Goal: Ask a question

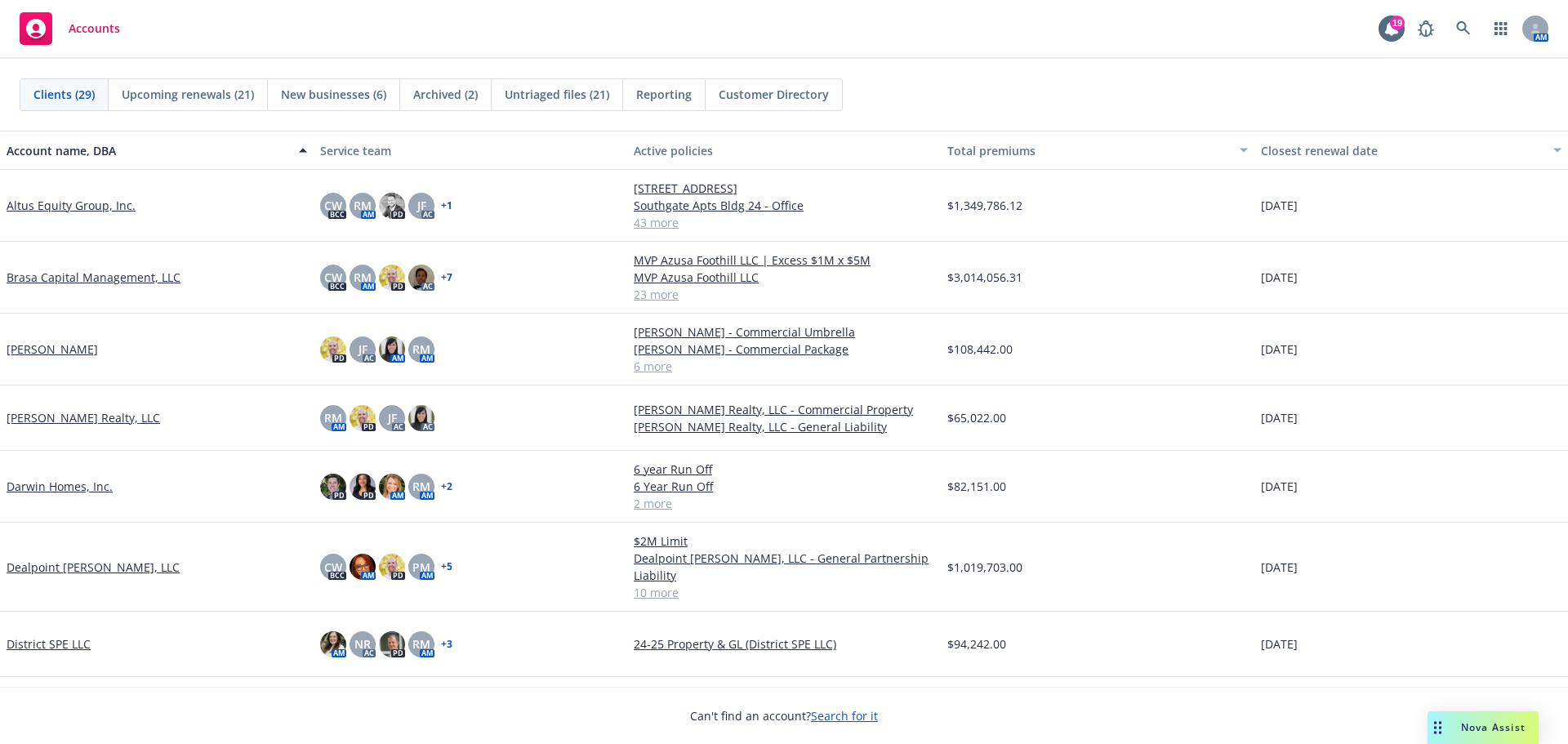
click at [1492, 731] on span "Nova Assist" at bounding box center [1493, 727] width 65 height 14
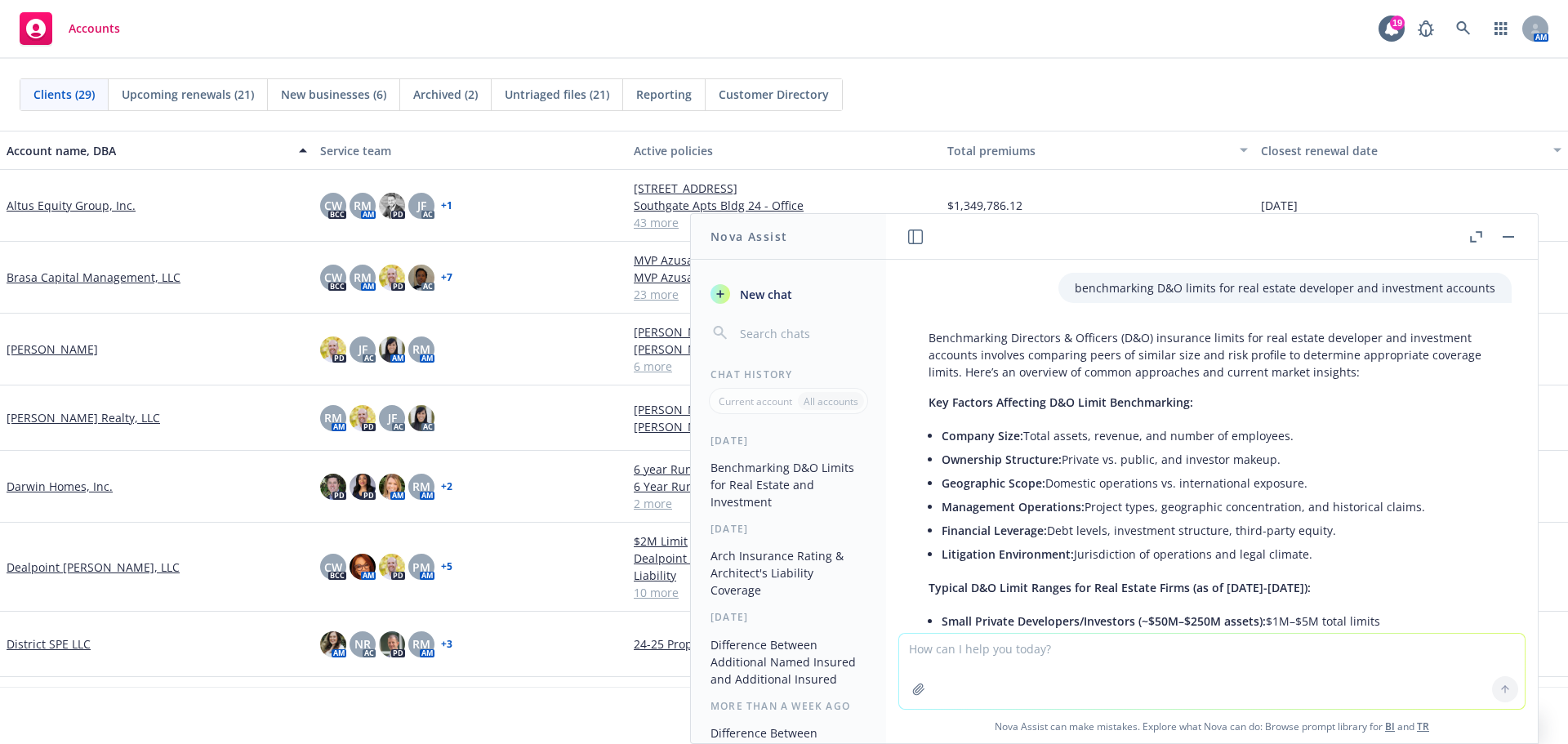
click at [745, 298] on span "New chat" at bounding box center [764, 294] width 56 height 17
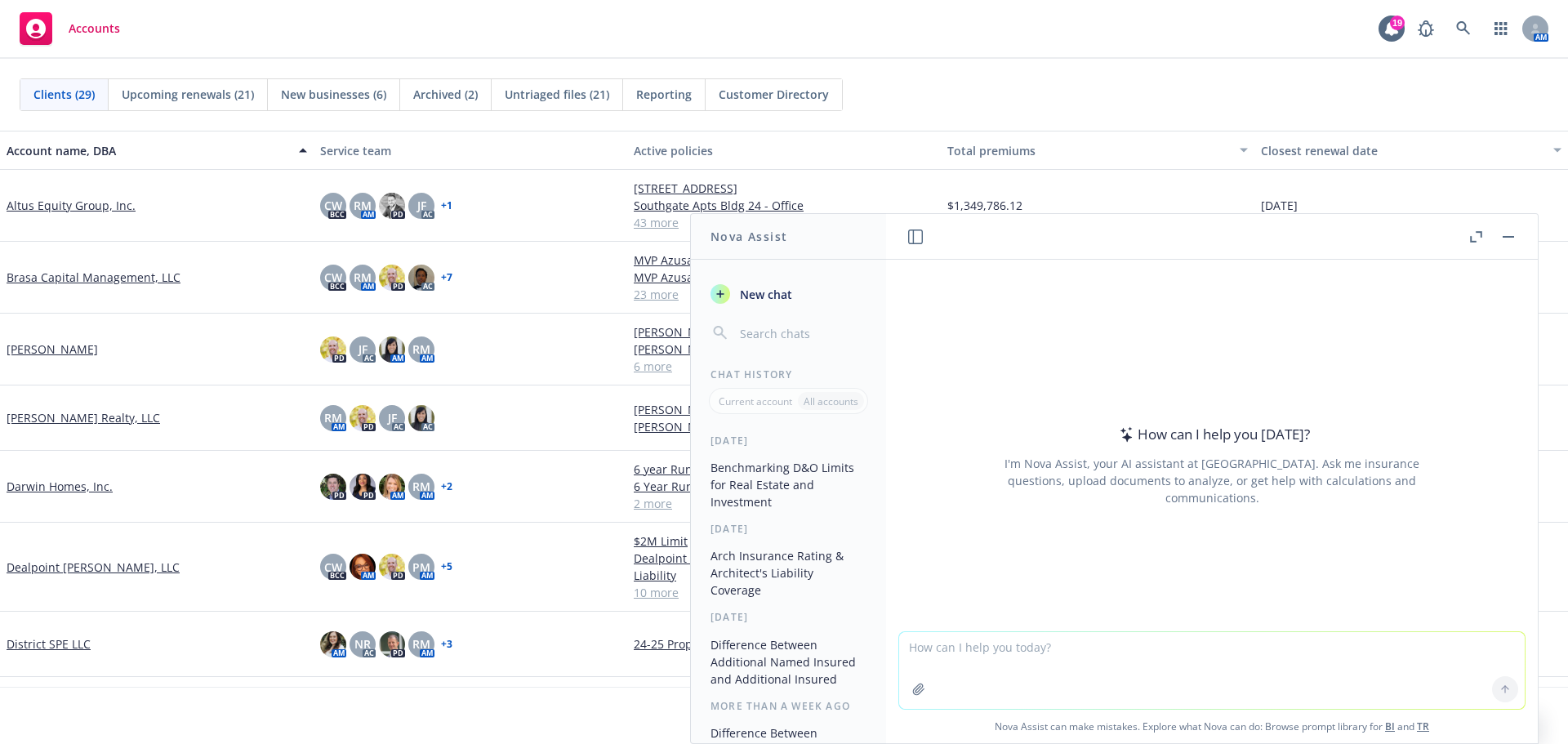
click at [941, 664] on textarea at bounding box center [1212, 670] width 626 height 76
type textarea "how do i get to the bottom of an excel spreadsheet without having to scroll down"
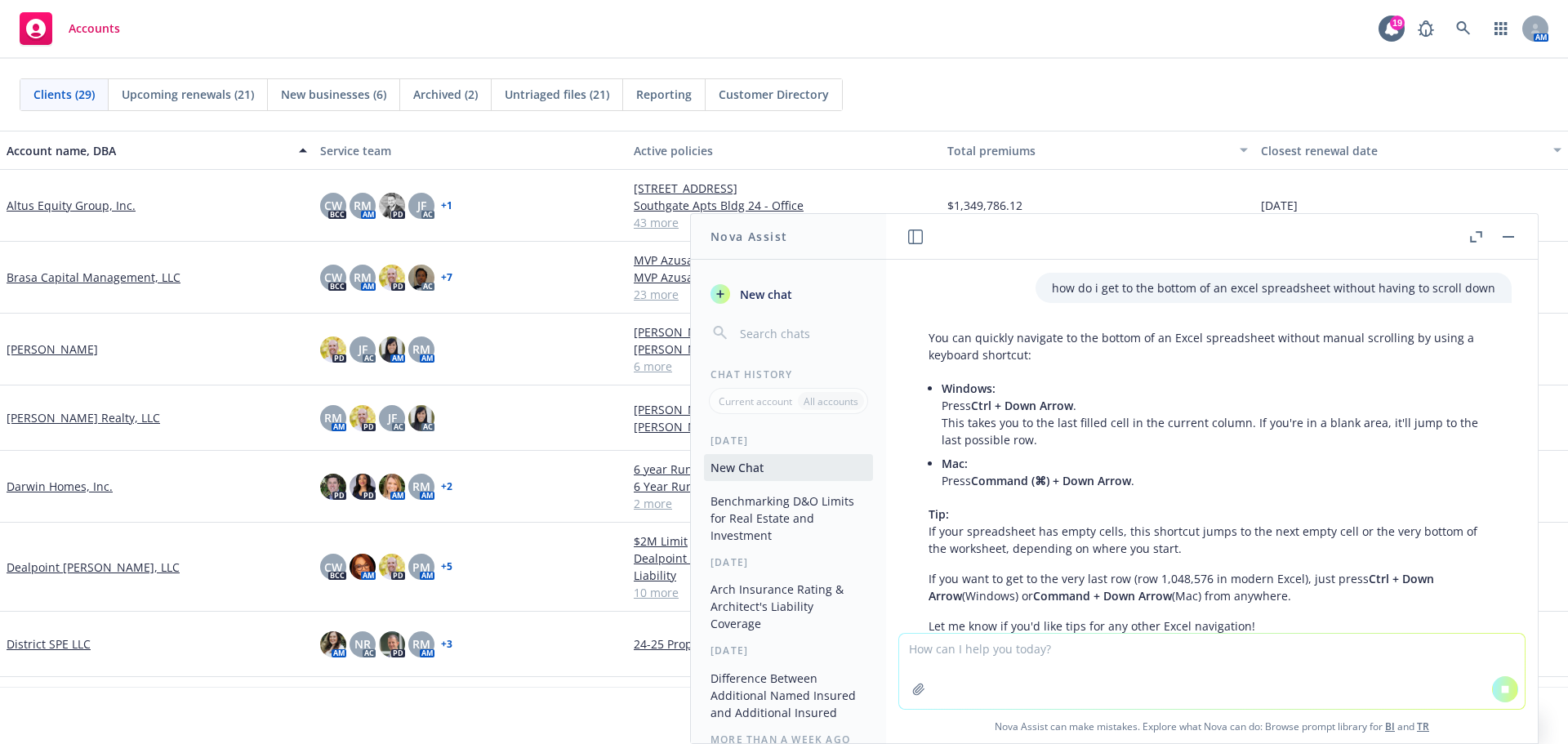
scroll to position [76, 0]
